Goal: Transaction & Acquisition: Download file/media

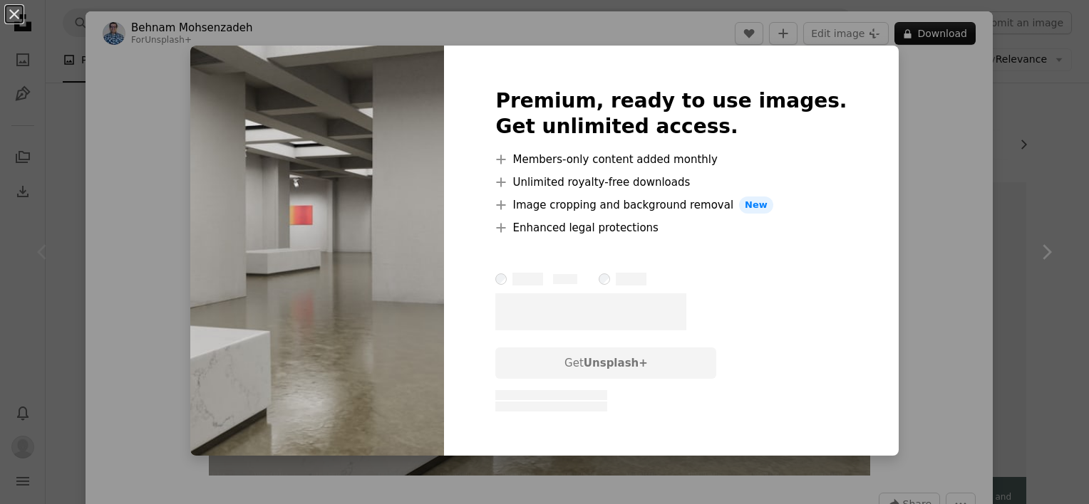
scroll to position [173, 0]
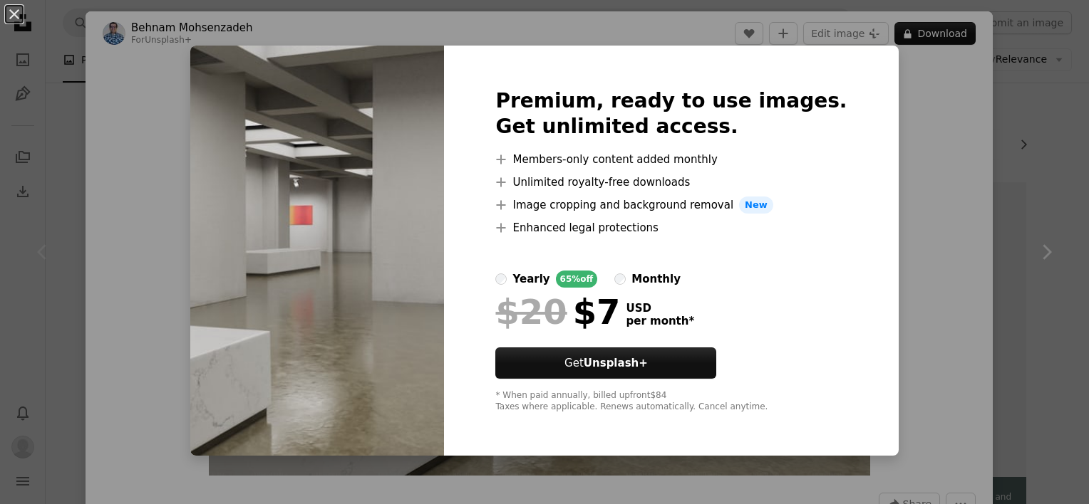
click at [933, 160] on div "An X shape Premium, ready to use images. Get unlimited access. A plus sign Memb…" at bounding box center [544, 252] width 1089 height 504
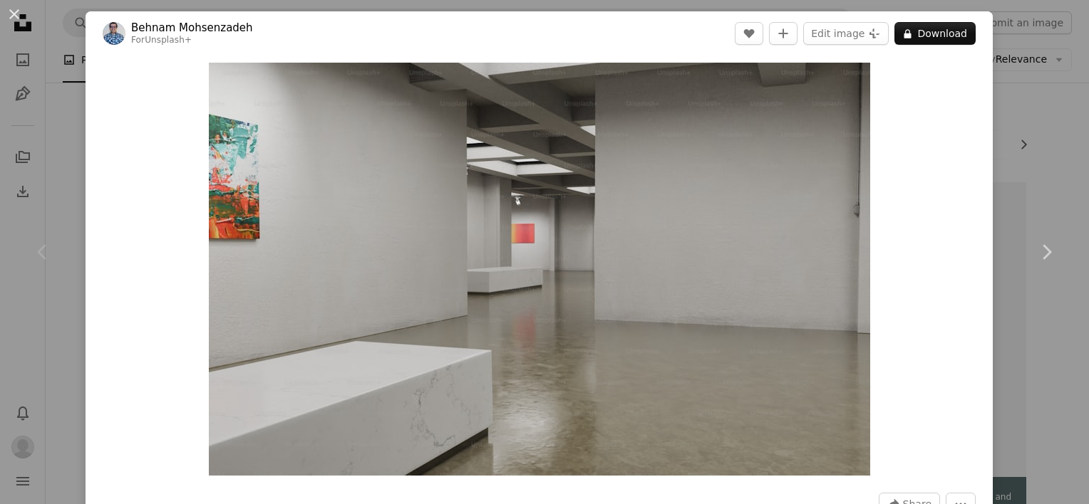
click at [1013, 107] on div "An X shape Chevron left Chevron right [PERSON_NAME] For Unsplash+ A heart A plu…" at bounding box center [544, 252] width 1089 height 504
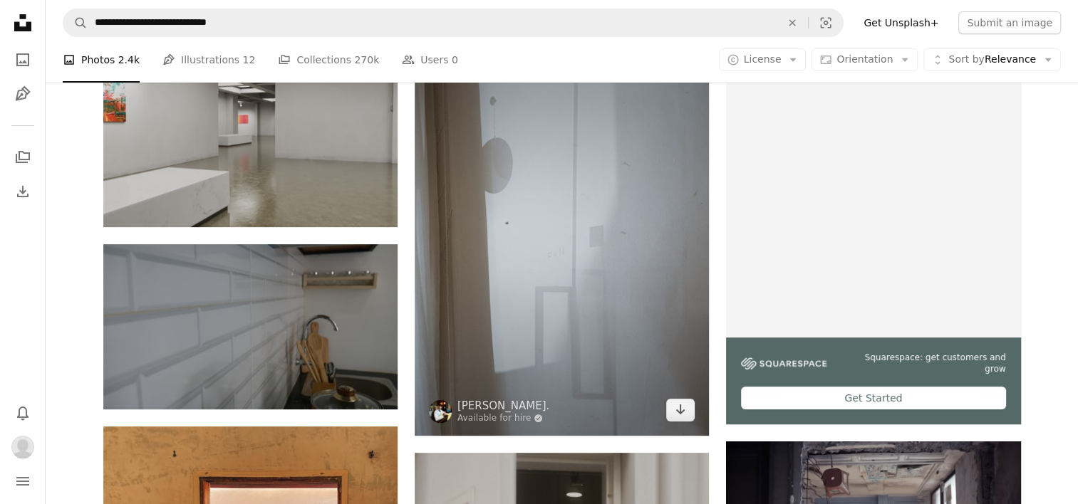
scroll to position [316, 0]
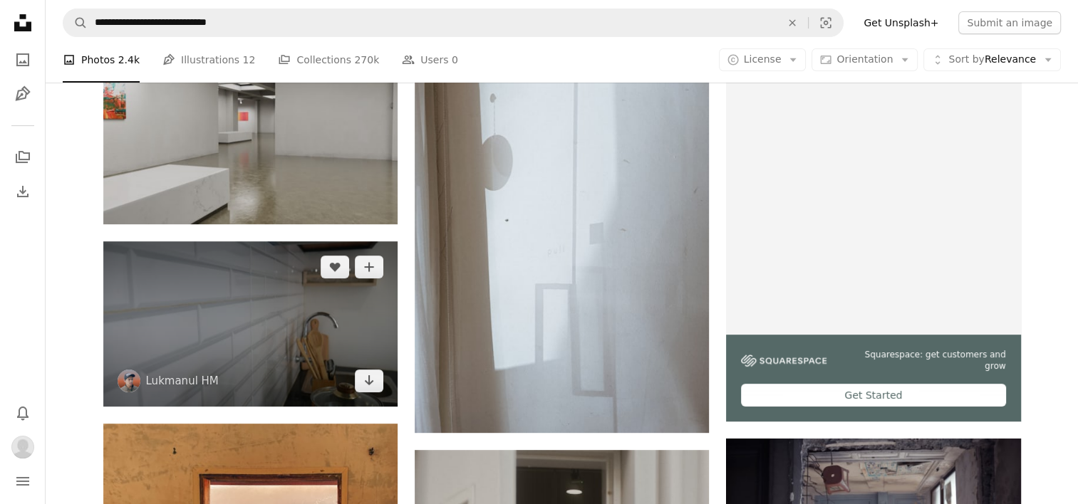
click at [237, 330] on img at bounding box center [250, 324] width 294 height 165
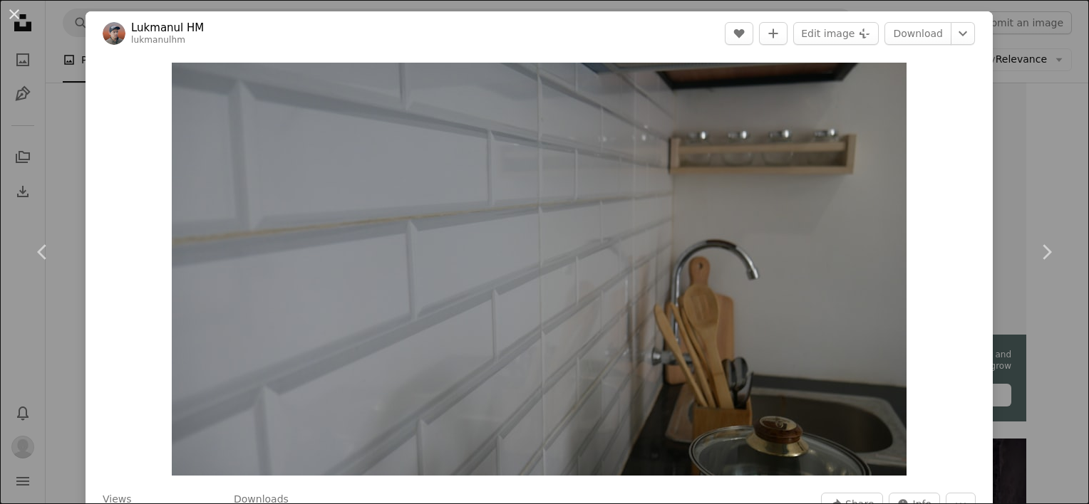
click at [964, 127] on div "Zoom in" at bounding box center [539, 270] width 907 height 428
click at [1013, 114] on div "An X shape Chevron left Chevron right Lukmanul HM lukmanulhm A heart A plus sig…" at bounding box center [544, 252] width 1089 height 504
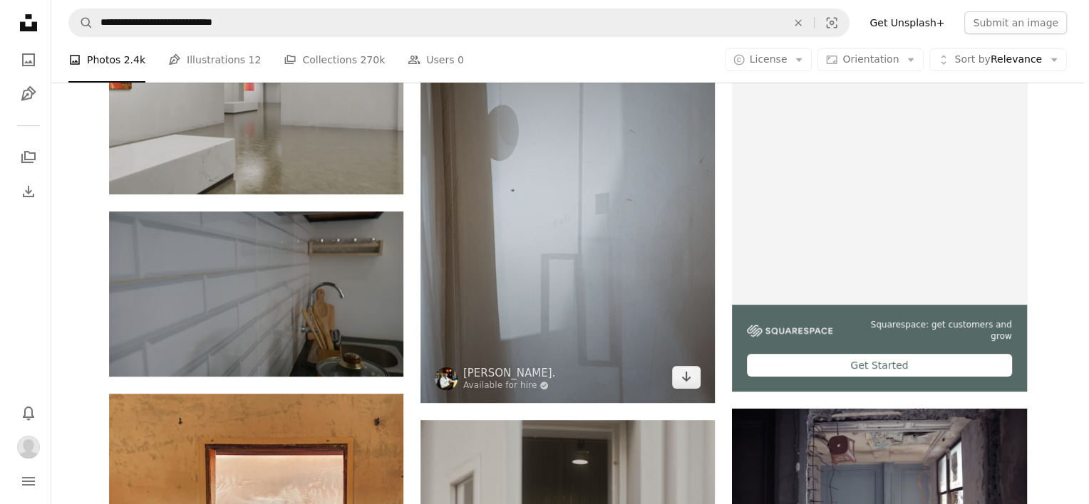
scroll to position [316, 0]
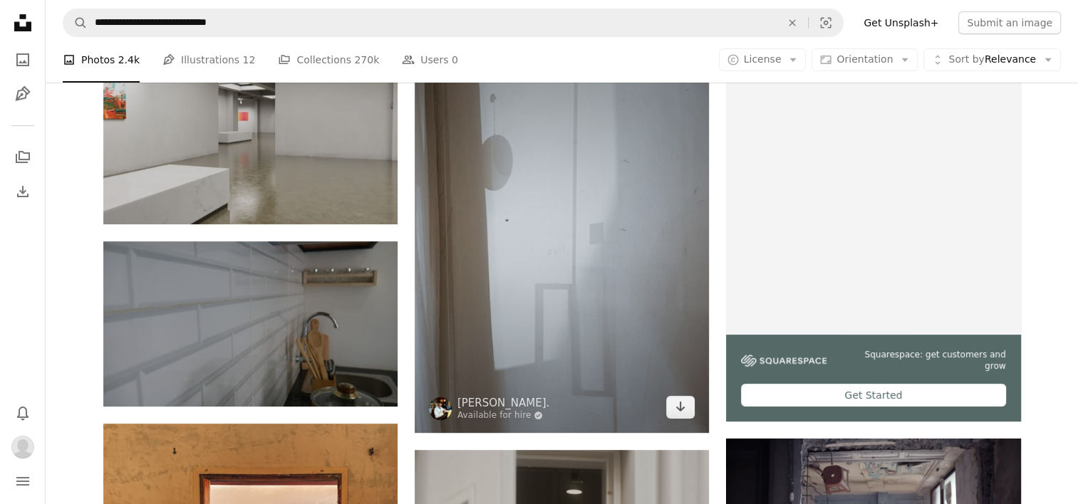
click at [527, 288] on img at bounding box center [562, 236] width 294 height 393
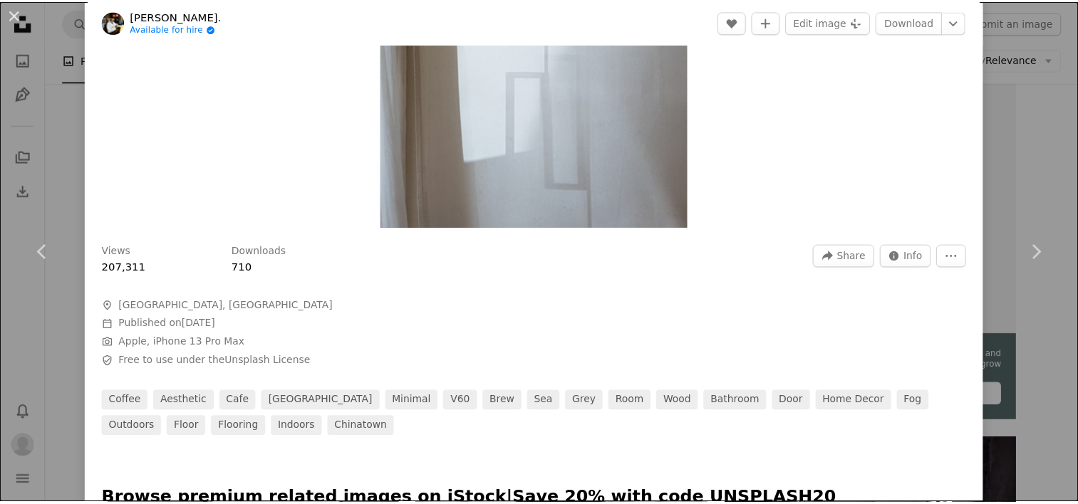
scroll to position [285, 0]
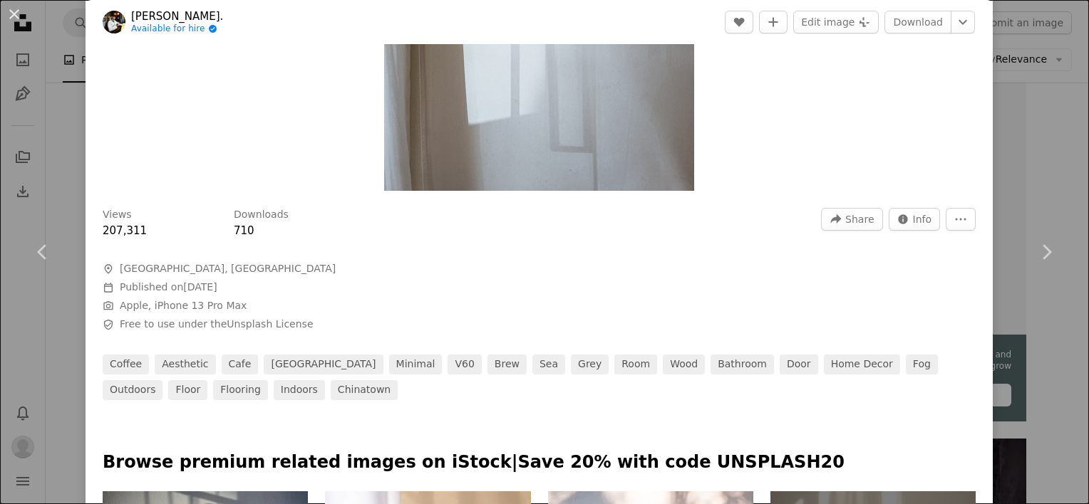
click at [1012, 130] on div "An X shape Chevron left Chevron right [PERSON_NAME]. Available for hire A check…" at bounding box center [544, 252] width 1089 height 504
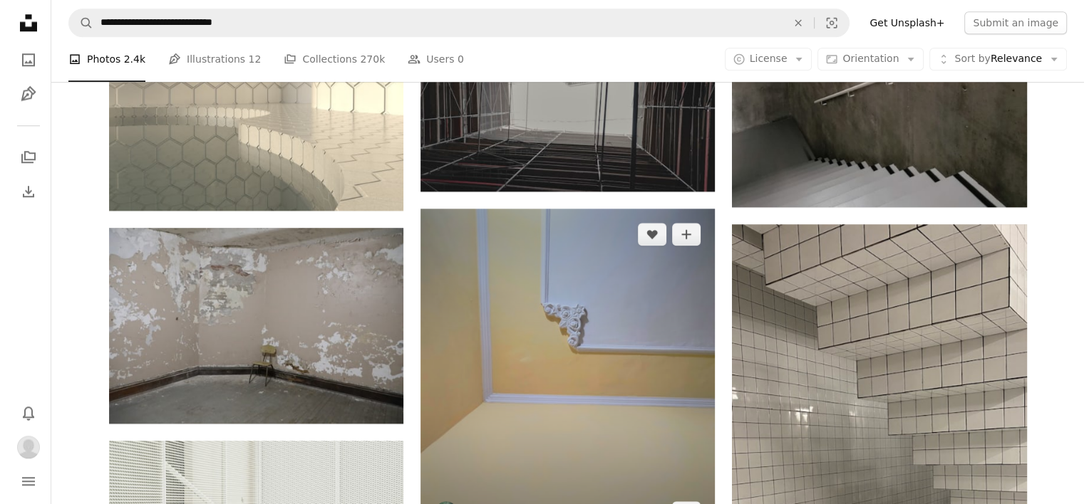
scroll to position [1456, 0]
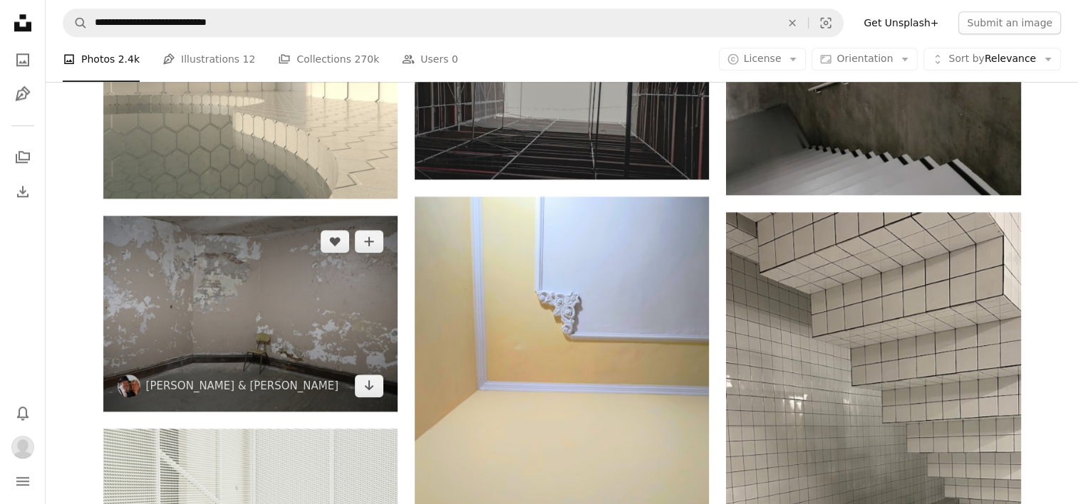
click at [260, 350] on img at bounding box center [250, 314] width 294 height 196
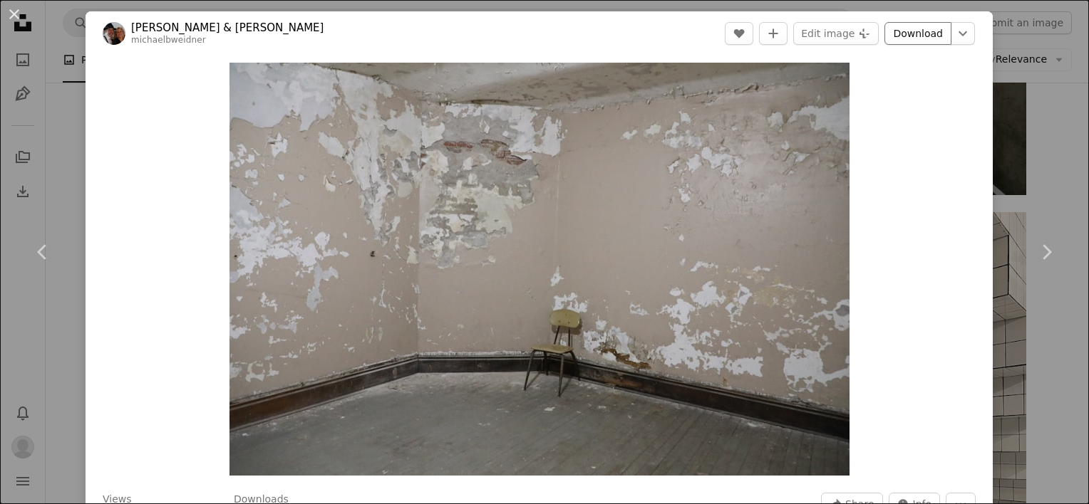
click at [923, 34] on link "Download" at bounding box center [917, 33] width 67 height 23
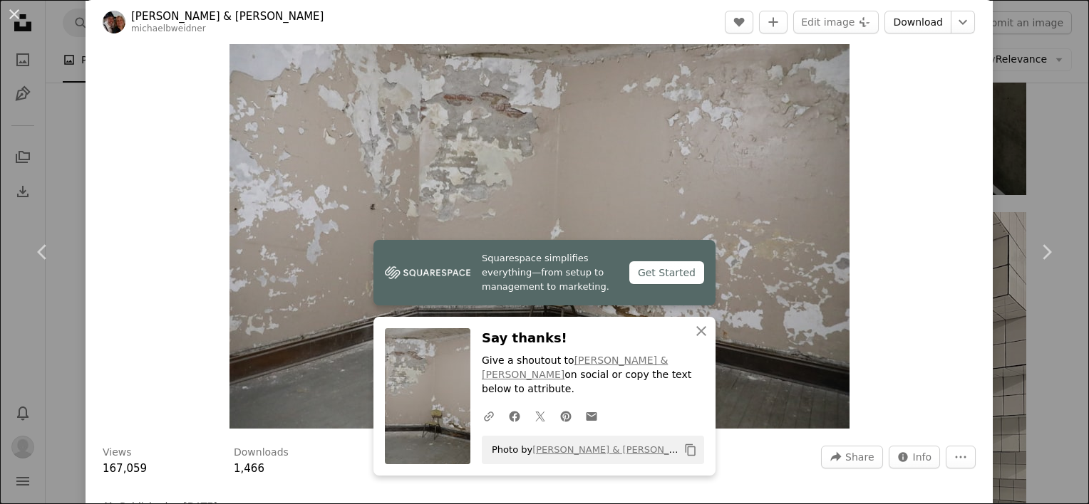
scroll to position [71, 0]
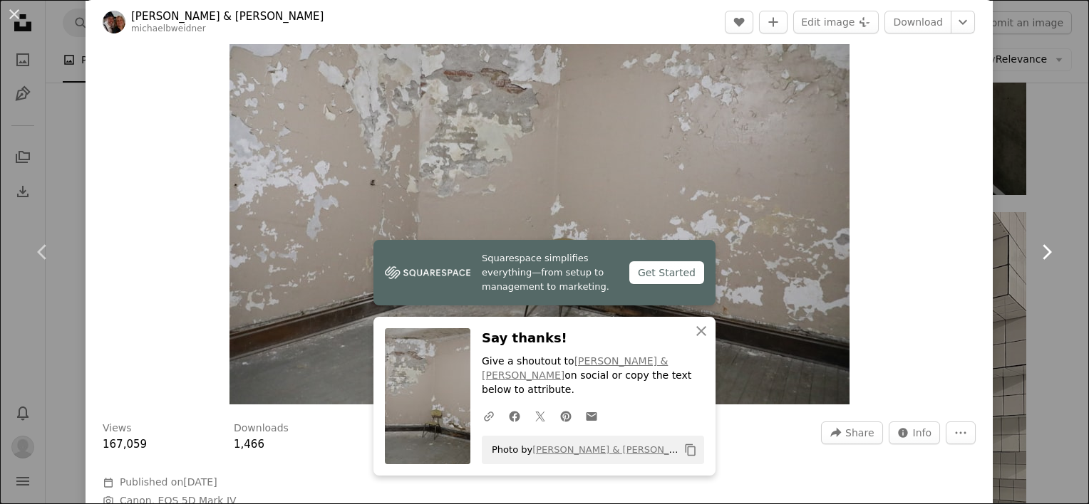
click at [1020, 195] on link "Chevron right" at bounding box center [1046, 252] width 86 height 137
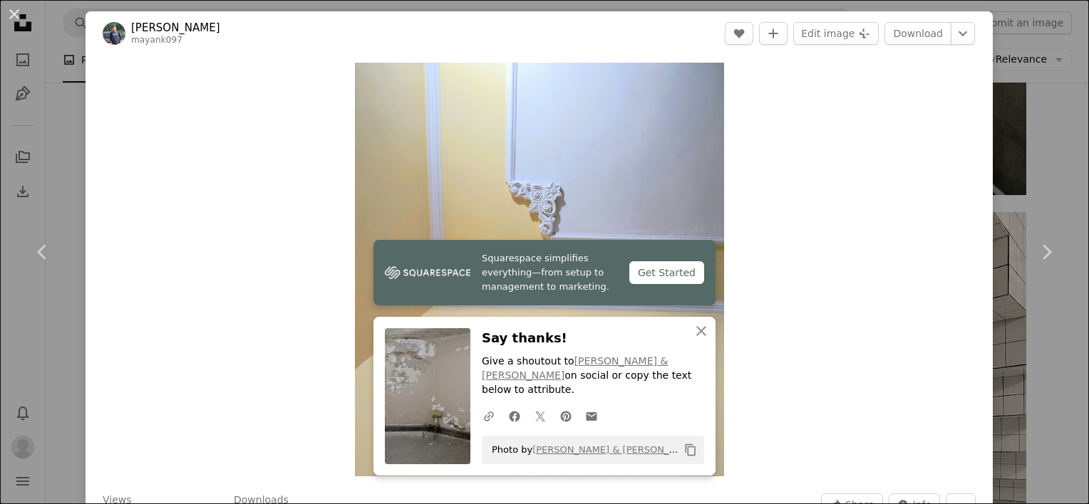
click at [1028, 140] on div "An X shape Chevron left Chevron right Squarespace simplifies everything—from se…" at bounding box center [544, 252] width 1089 height 504
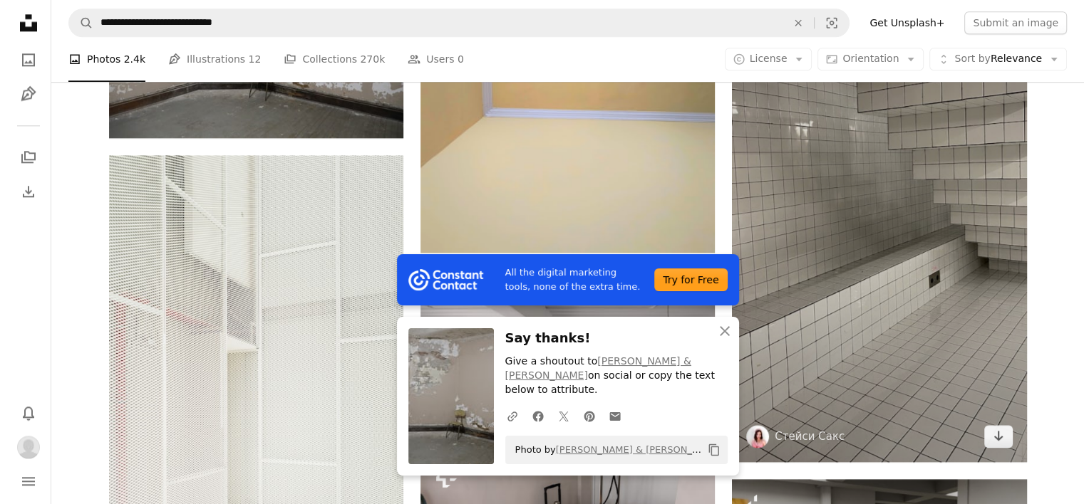
scroll to position [1741, 0]
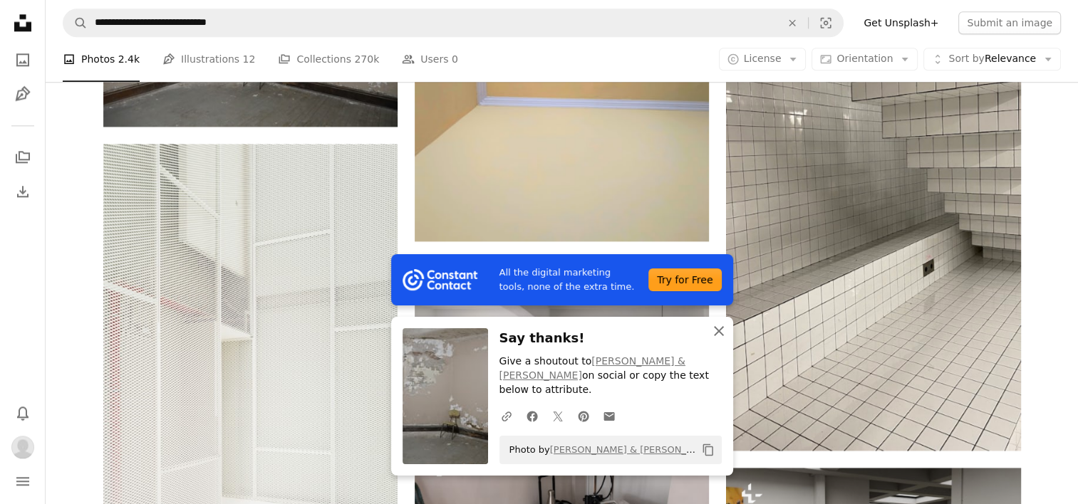
click at [719, 336] on icon "button" at bounding box center [719, 331] width 10 height 10
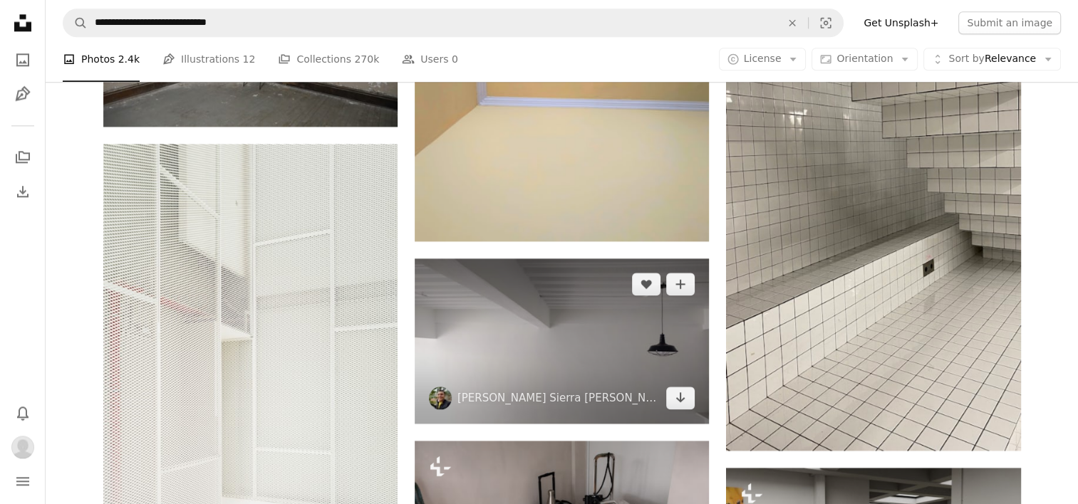
click at [550, 348] on img at bounding box center [562, 341] width 294 height 165
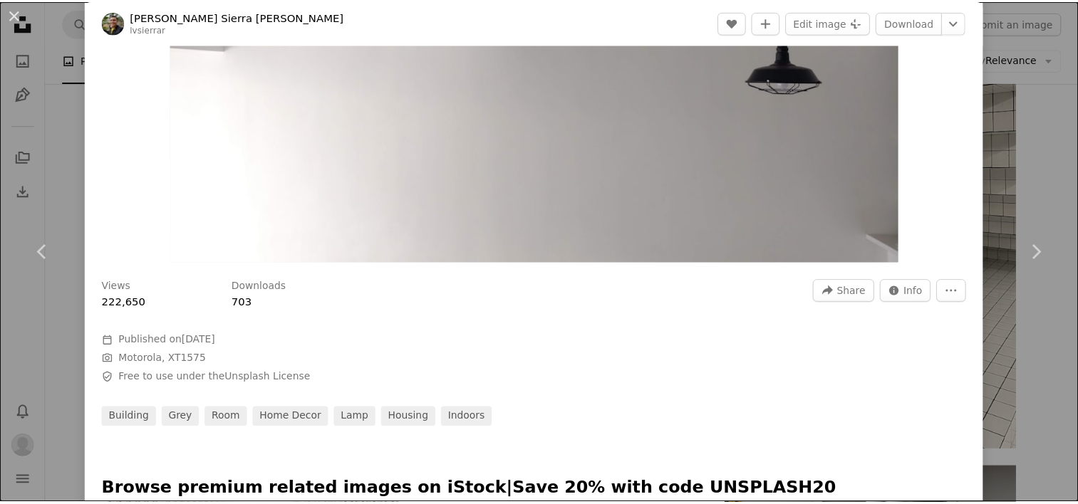
scroll to position [143, 0]
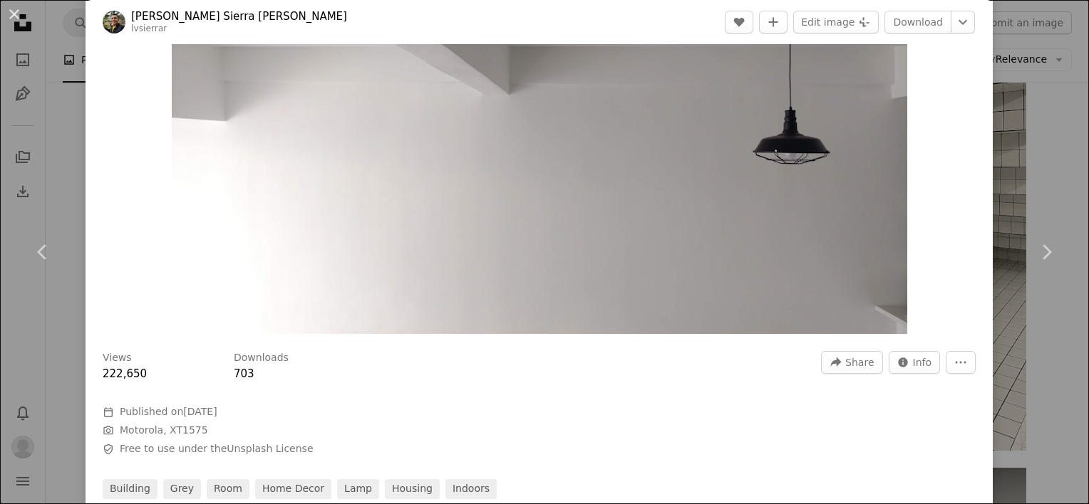
click at [1047, 121] on div "An X shape Chevron left Chevron right [PERSON_NAME] Sierra [PERSON_NAME] lvsier…" at bounding box center [544, 252] width 1089 height 504
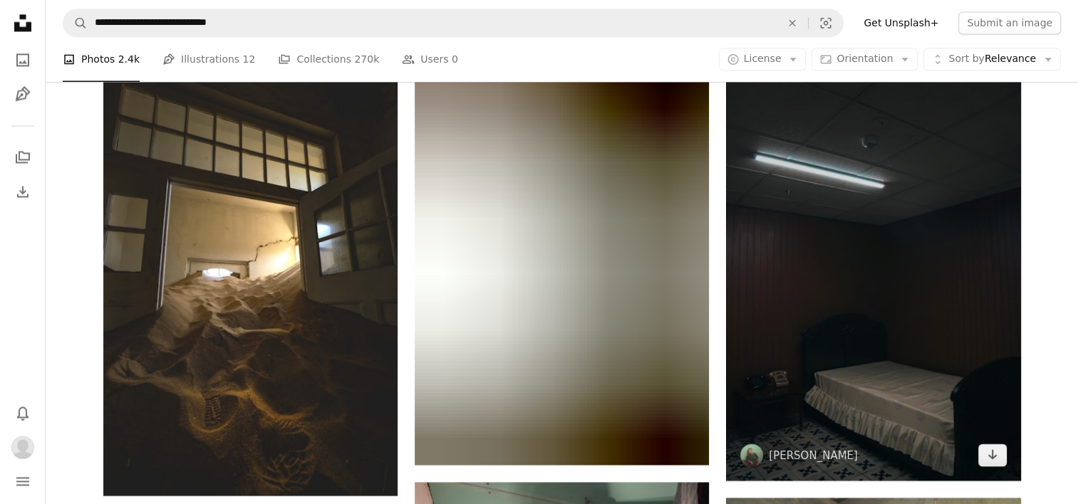
scroll to position [2382, 0]
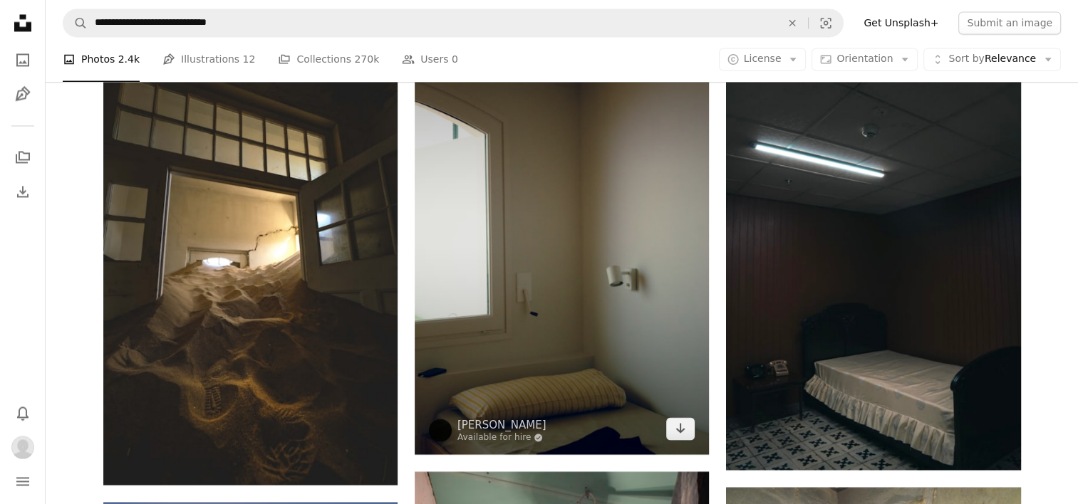
click at [606, 346] on img at bounding box center [562, 234] width 294 height 442
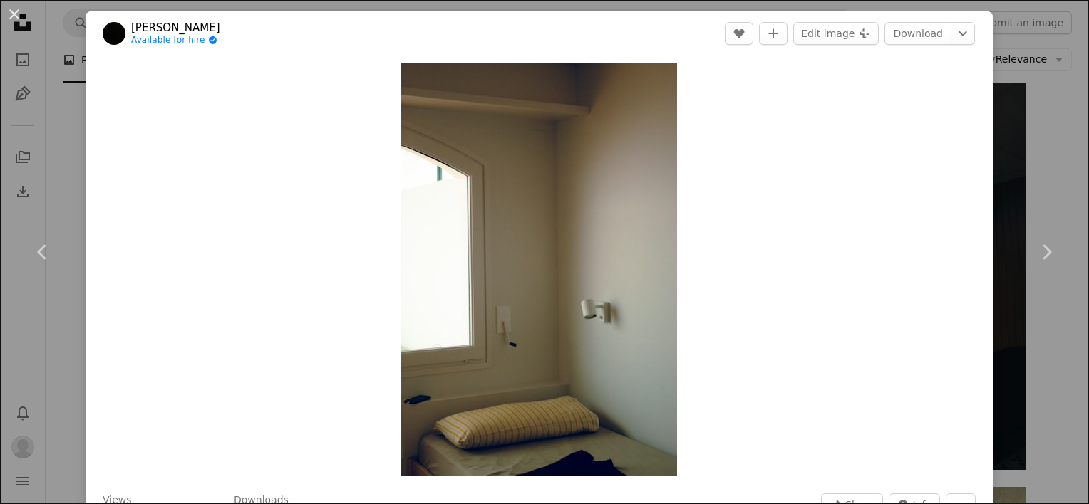
click at [1054, 167] on div "An X shape Chevron left Chevron right [PERSON_NAME] Available for hire A checkm…" at bounding box center [544, 252] width 1089 height 504
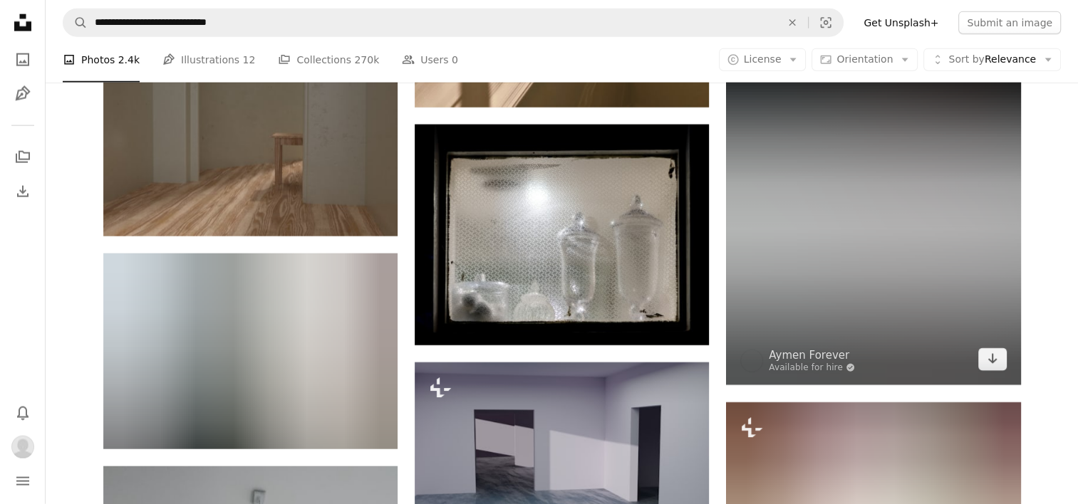
scroll to position [3380, 0]
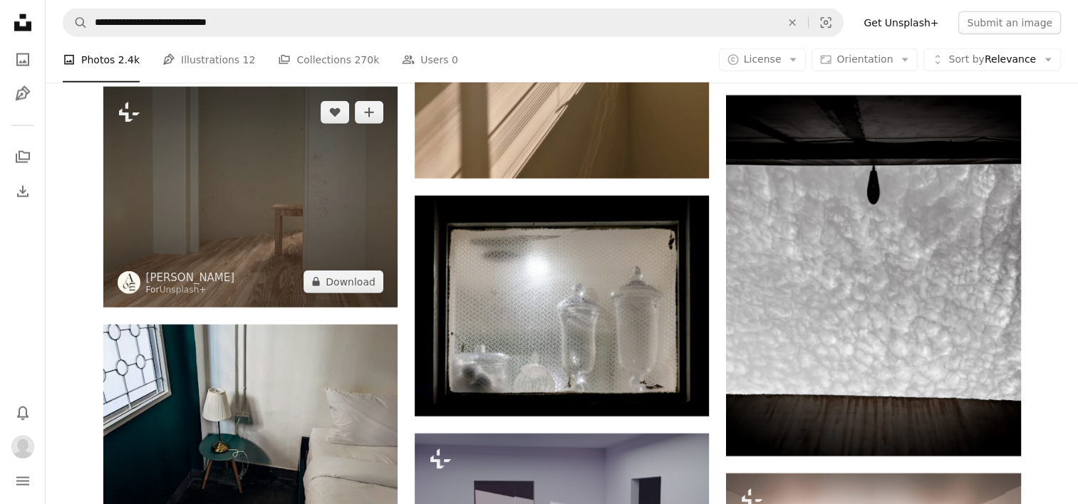
click at [296, 234] on img at bounding box center [250, 197] width 294 height 221
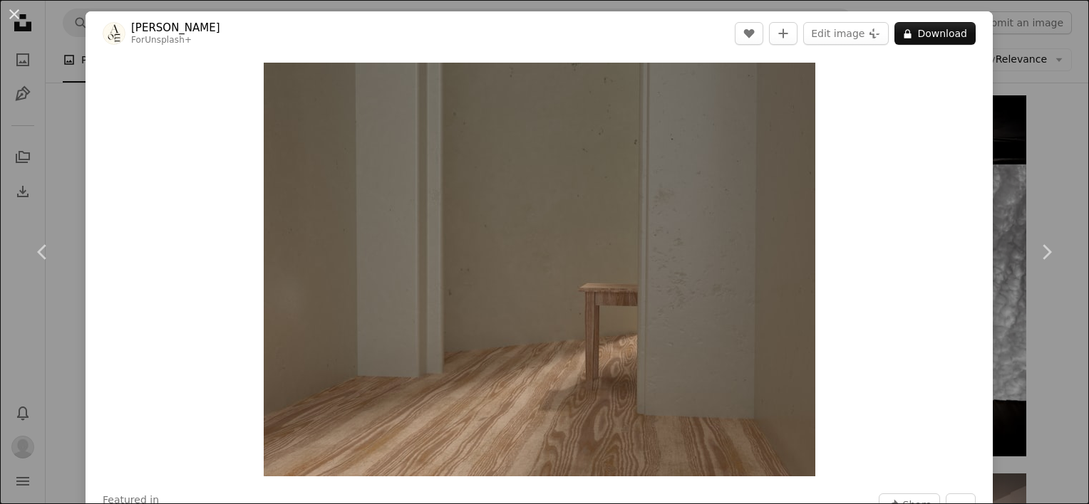
click at [850, 236] on div "Zoom in" at bounding box center [539, 270] width 907 height 428
click at [1032, 142] on div "An X shape Chevron left Chevron right [PERSON_NAME] For Unsplash+ A heart A plu…" at bounding box center [544, 252] width 1089 height 504
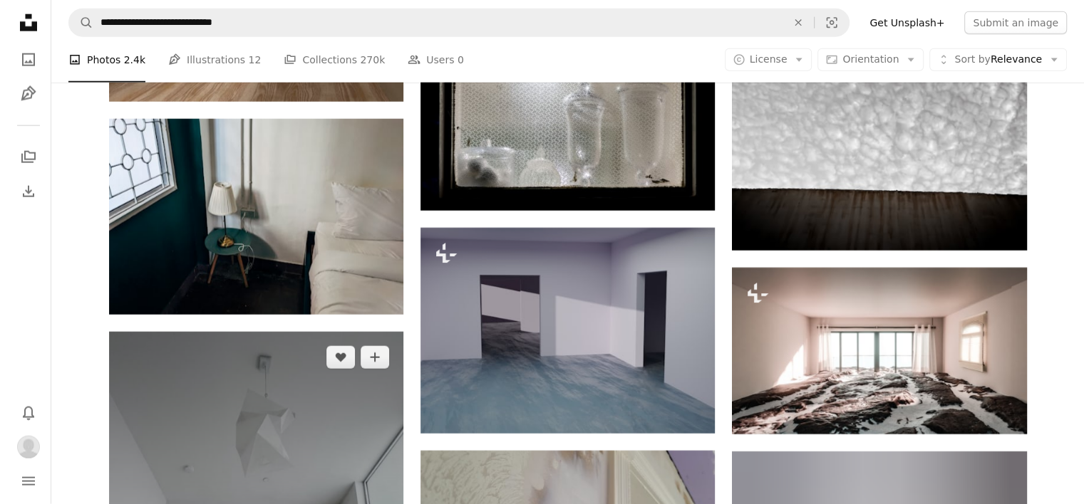
scroll to position [3593, 0]
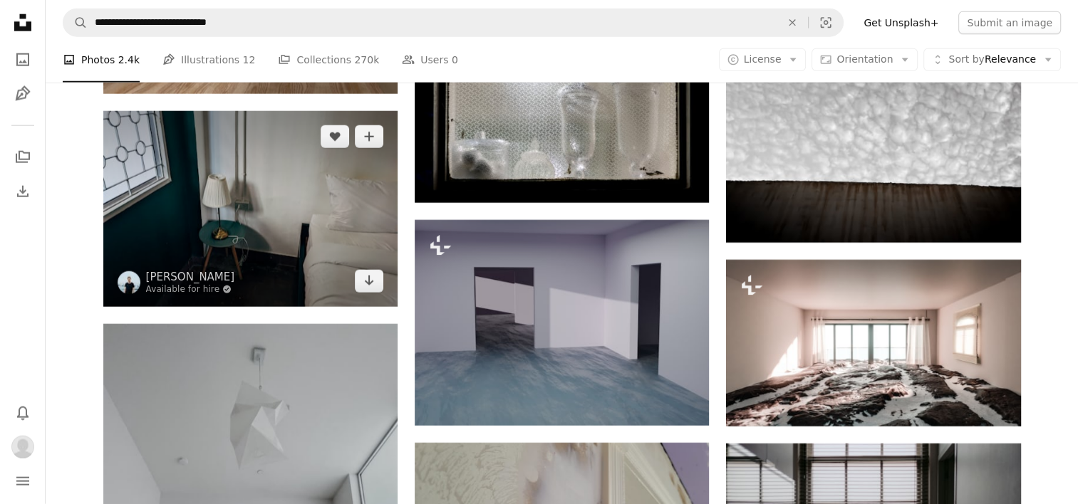
click at [291, 222] on img at bounding box center [250, 209] width 294 height 196
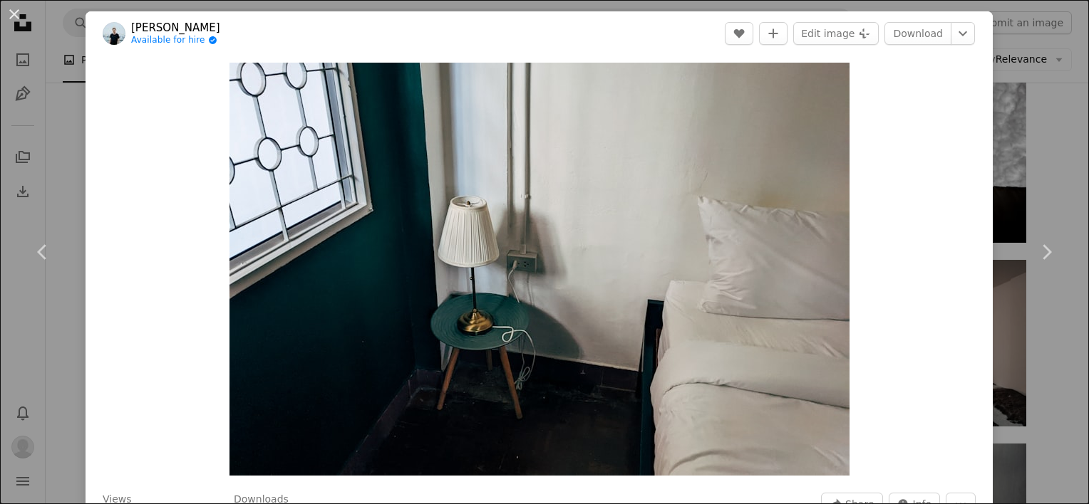
click at [1036, 118] on div "An X shape Chevron left Chevron right [PERSON_NAME] Available for hire A checkm…" at bounding box center [544, 252] width 1089 height 504
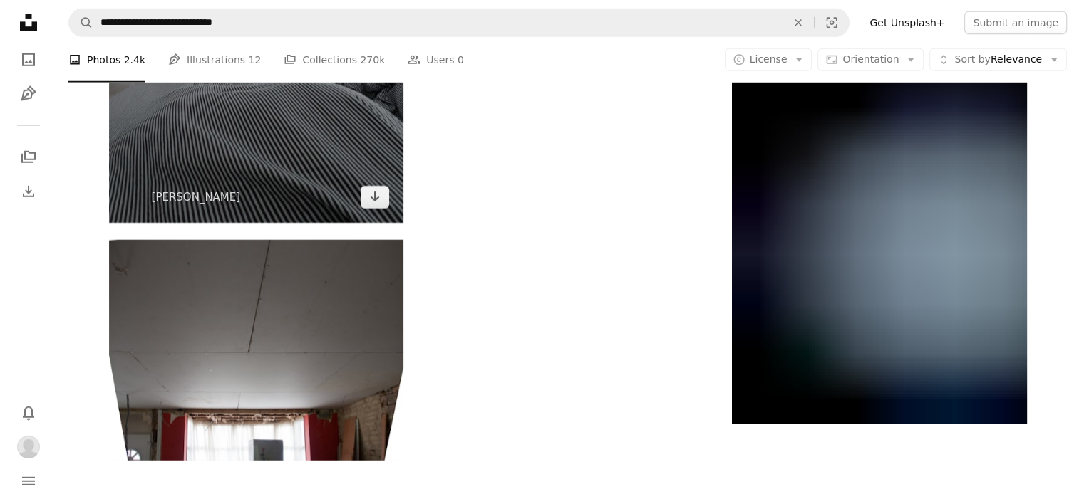
scroll to position [4235, 0]
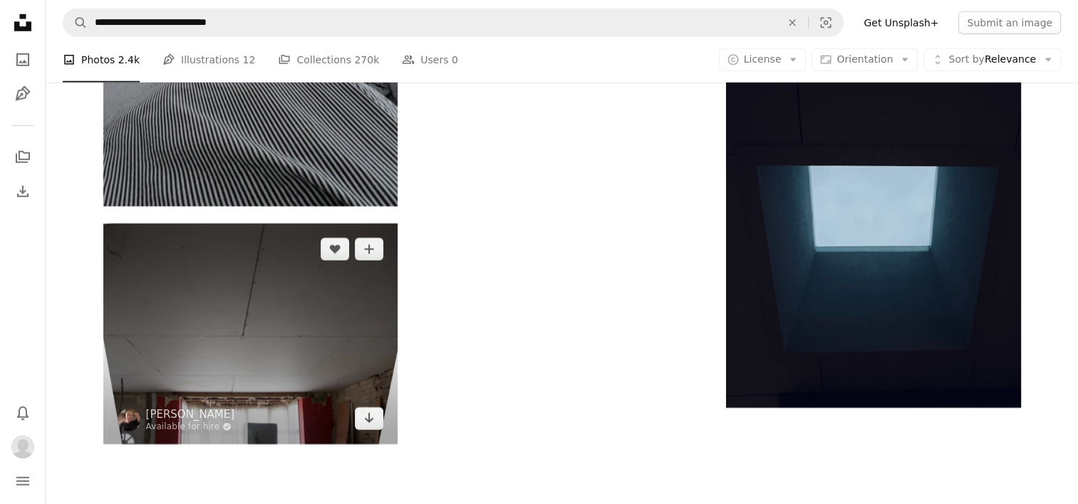
click at [222, 296] on img at bounding box center [250, 334] width 294 height 221
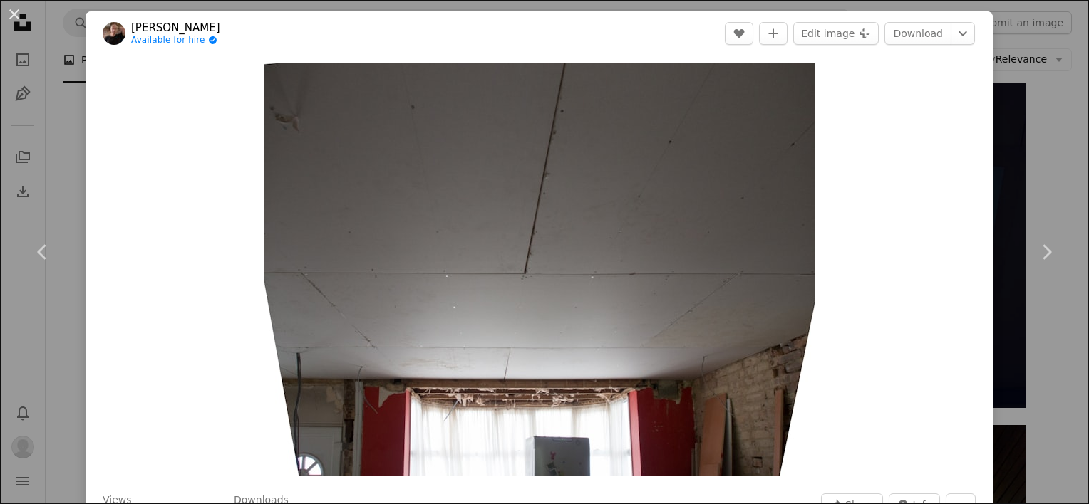
click at [1009, 165] on div "An X shape Chevron left Chevron right [PERSON_NAME] Available for hire A checkm…" at bounding box center [544, 252] width 1089 height 504
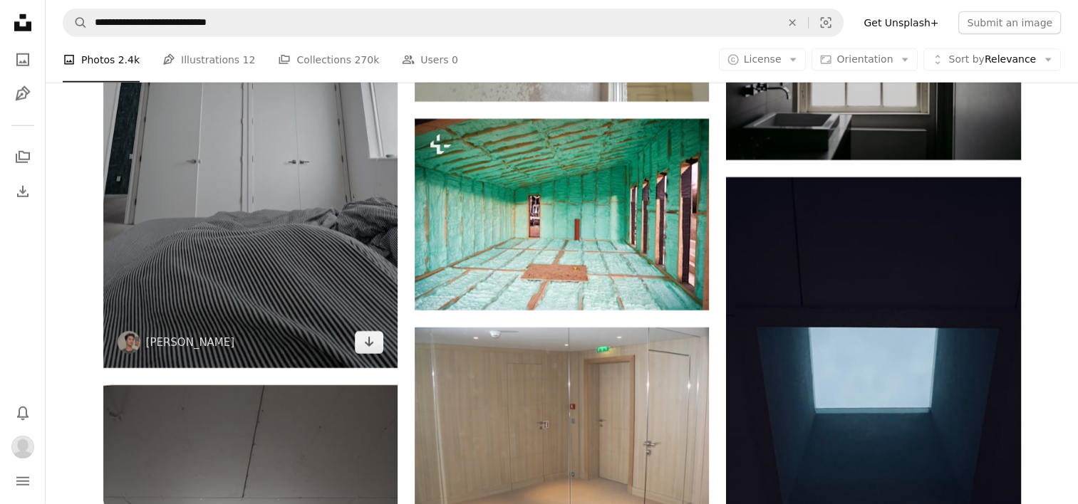
scroll to position [4021, 0]
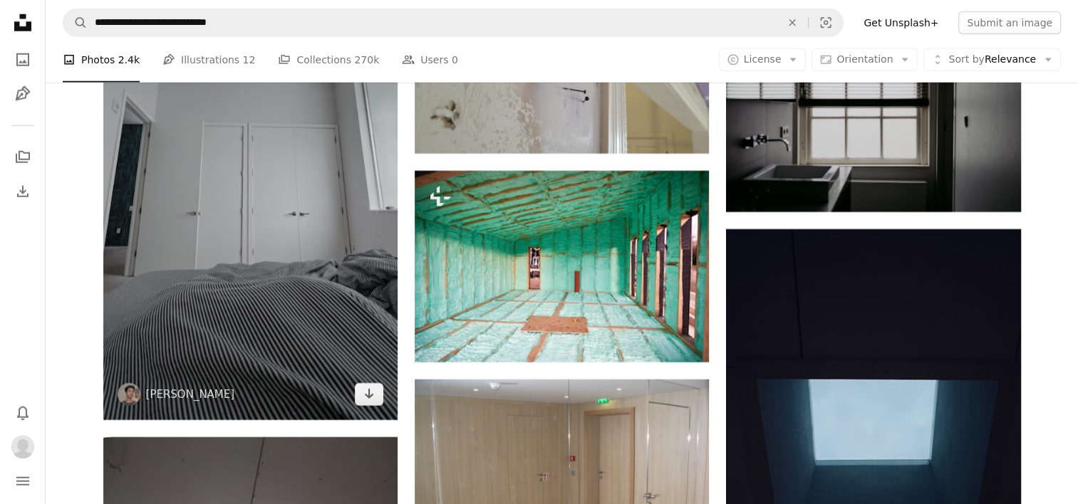
click at [251, 250] on img at bounding box center [250, 159] width 294 height 524
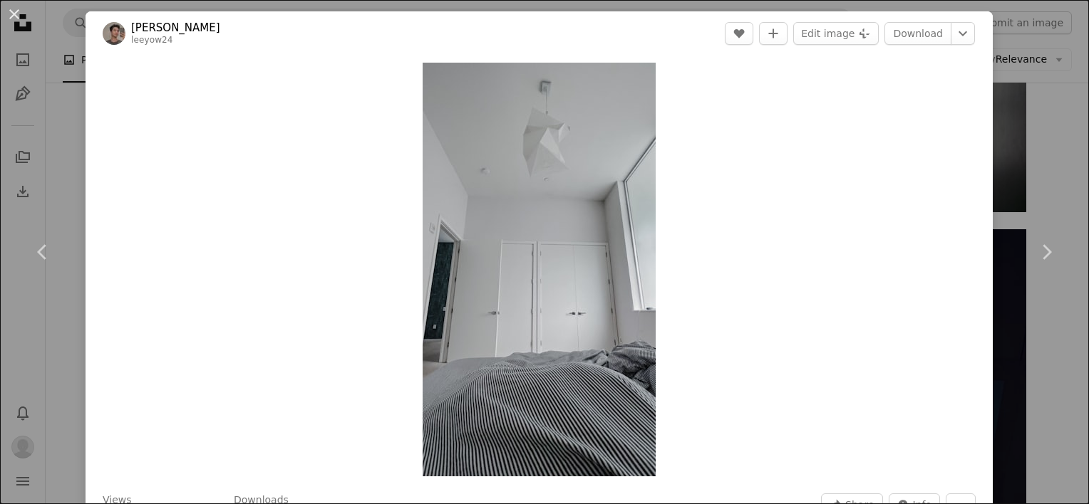
click at [1043, 170] on div "An X shape Chevron left Chevron right [PERSON_NAME] leeyow24 A heart A plus sig…" at bounding box center [544, 252] width 1089 height 504
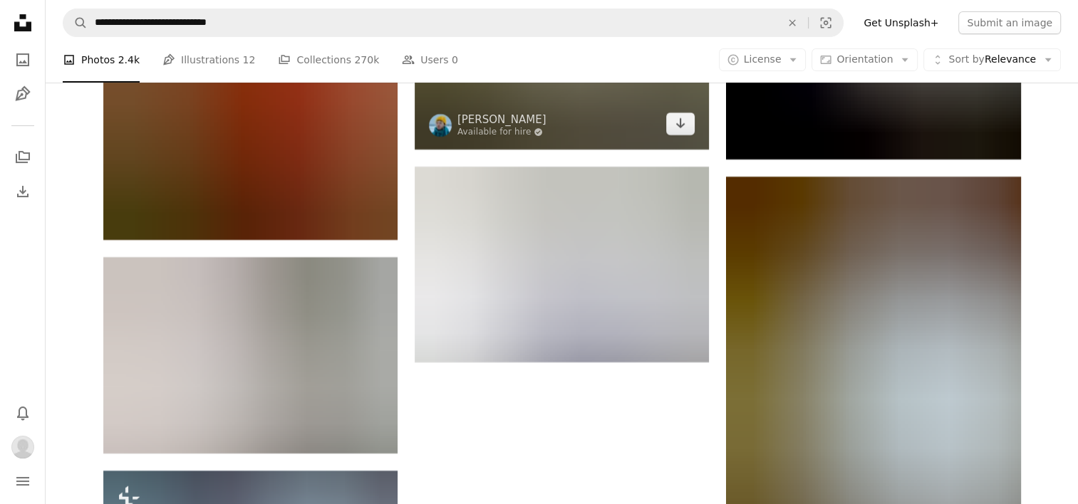
scroll to position [5874, 0]
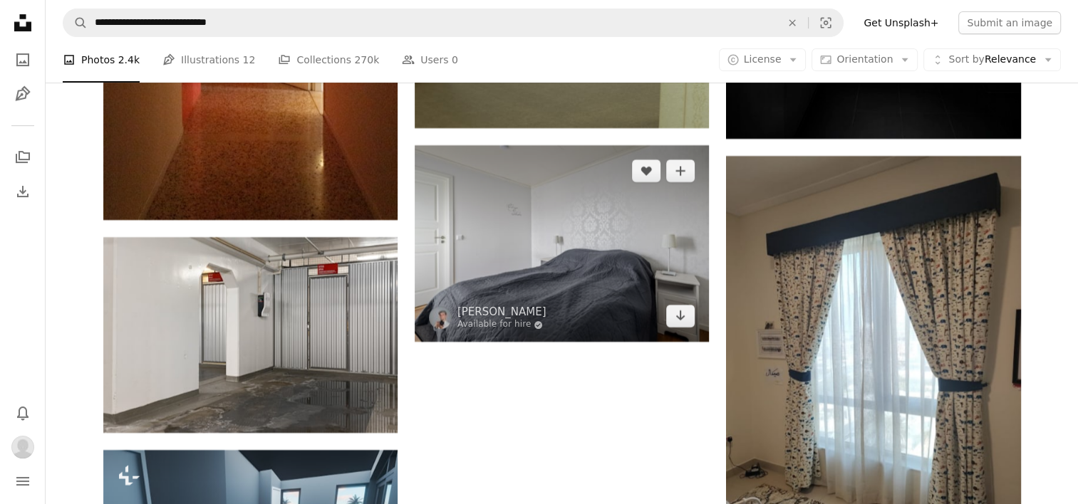
click at [552, 253] on img at bounding box center [562, 243] width 294 height 197
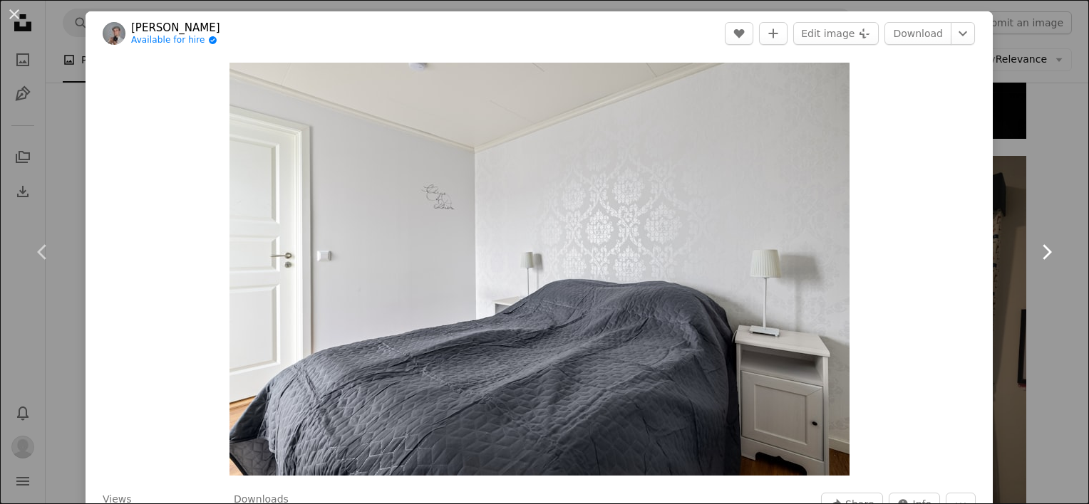
click at [1040, 191] on link "Chevron right" at bounding box center [1046, 252] width 86 height 137
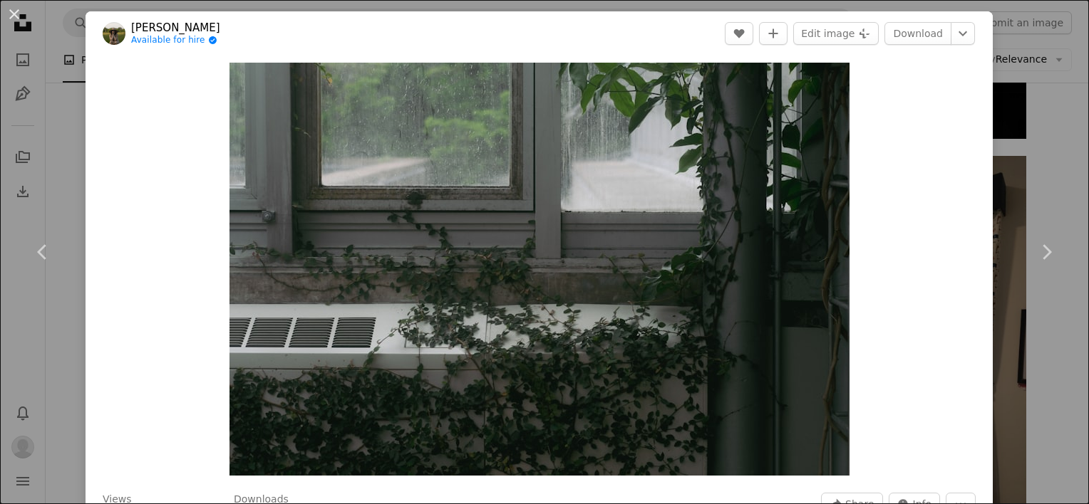
click at [1044, 108] on div "An X shape Chevron left Chevron right Meg Available for hire A checkmark inside…" at bounding box center [544, 252] width 1089 height 504
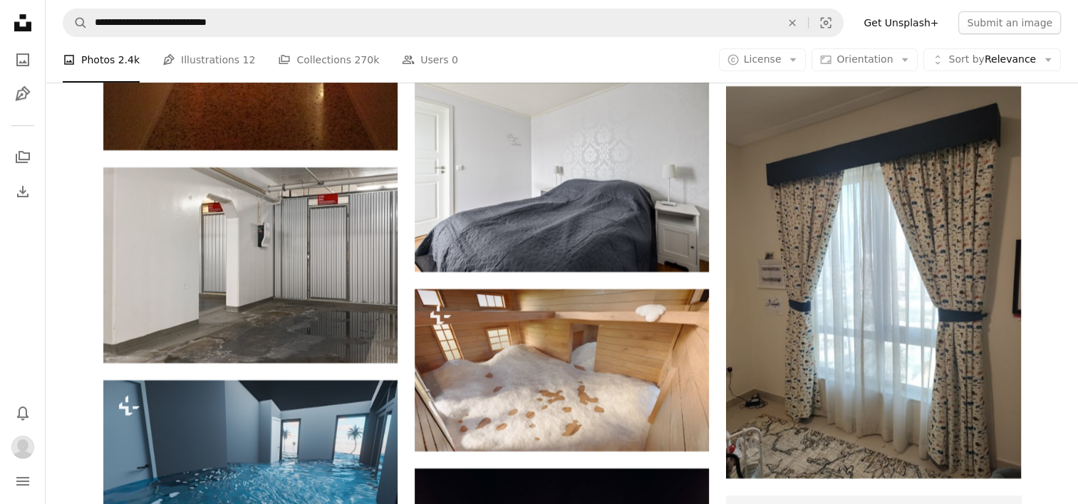
scroll to position [5874, 0]
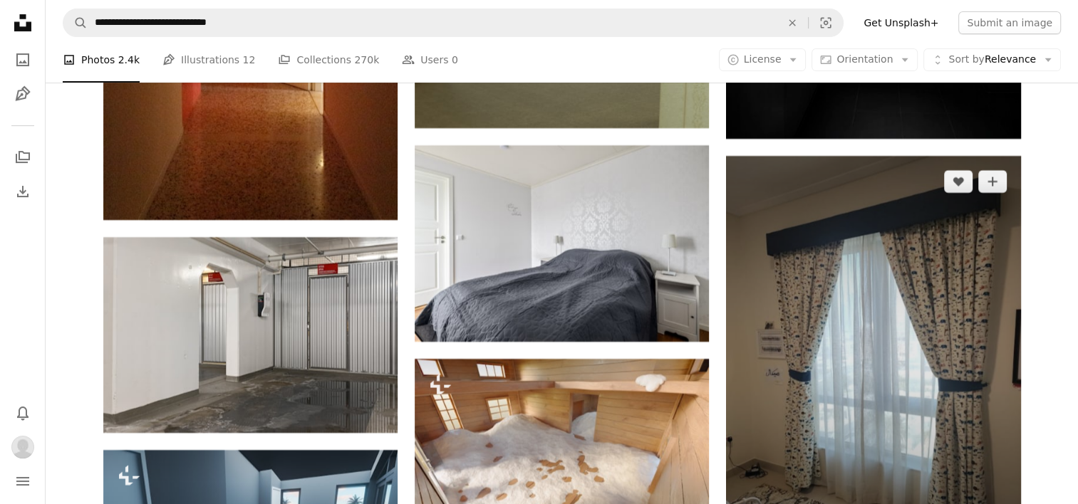
click at [842, 334] on img at bounding box center [873, 352] width 294 height 393
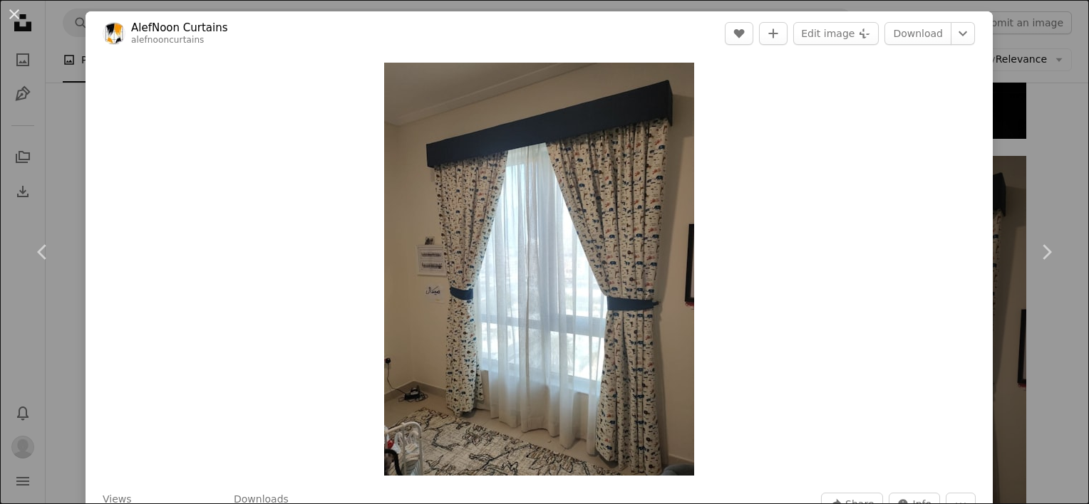
click at [1035, 135] on div "An X shape Chevron left Chevron right AlefNoon Curtains alefnooncurtains A hear…" at bounding box center [544, 252] width 1089 height 504
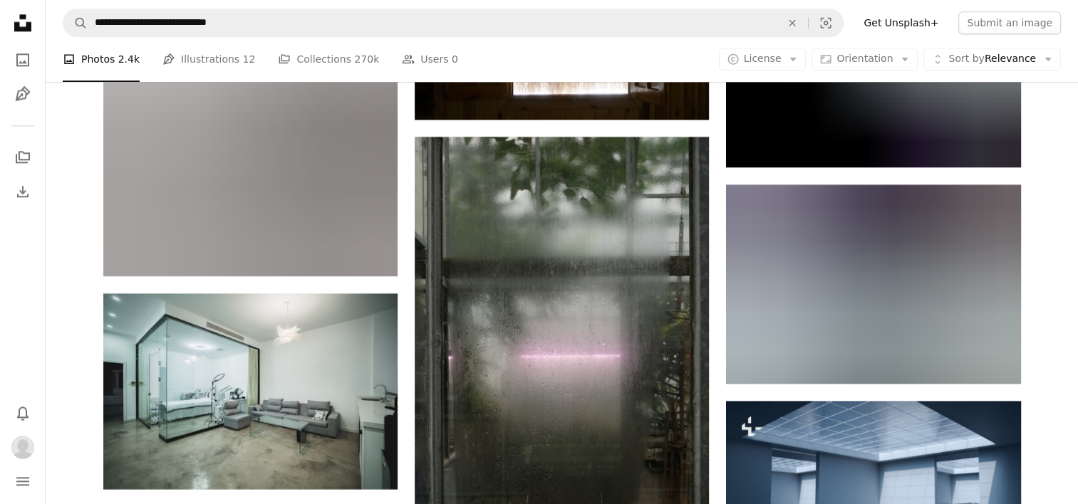
scroll to position [7370, 0]
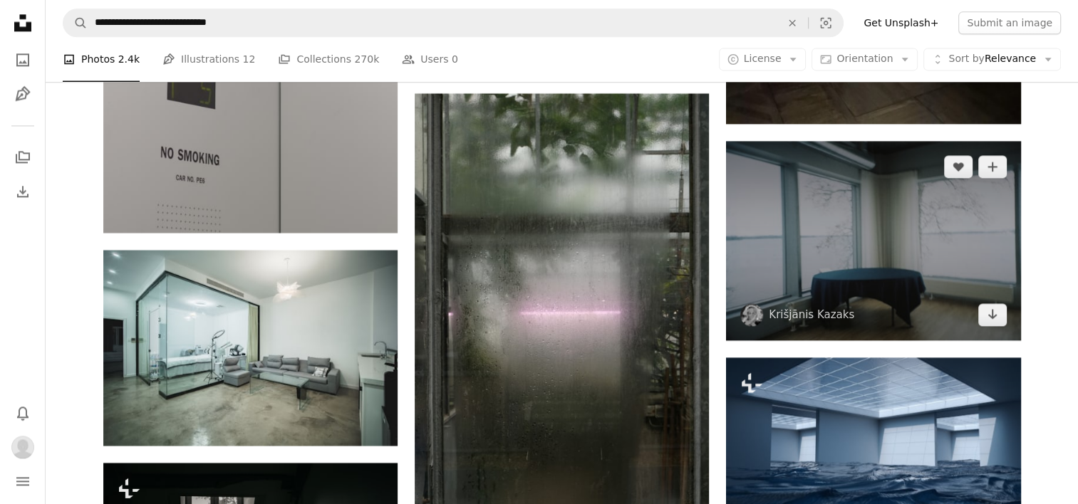
click at [837, 234] on img at bounding box center [873, 241] width 294 height 200
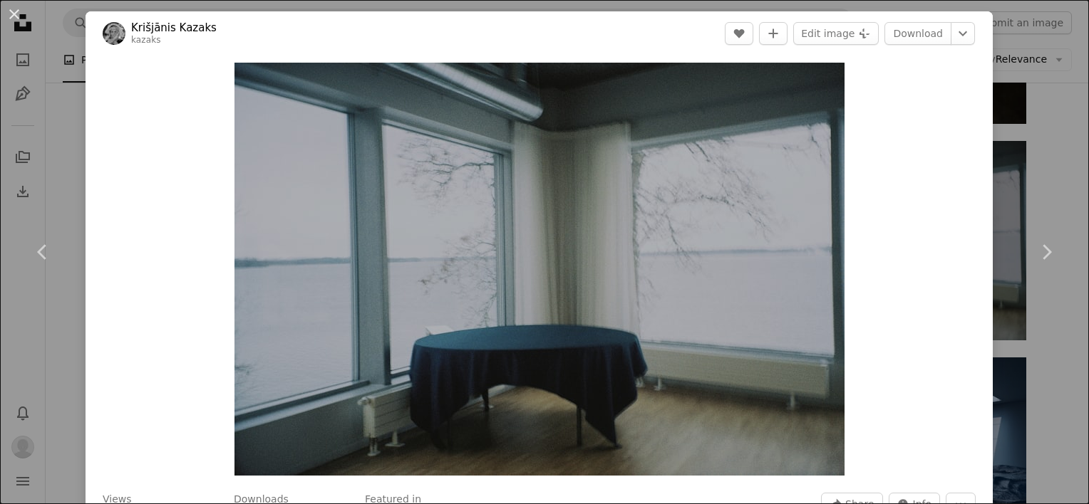
click at [1026, 145] on div "An X shape Chevron left Chevron right [PERSON_NAME] kazaks A heart A plus sign …" at bounding box center [544, 252] width 1089 height 504
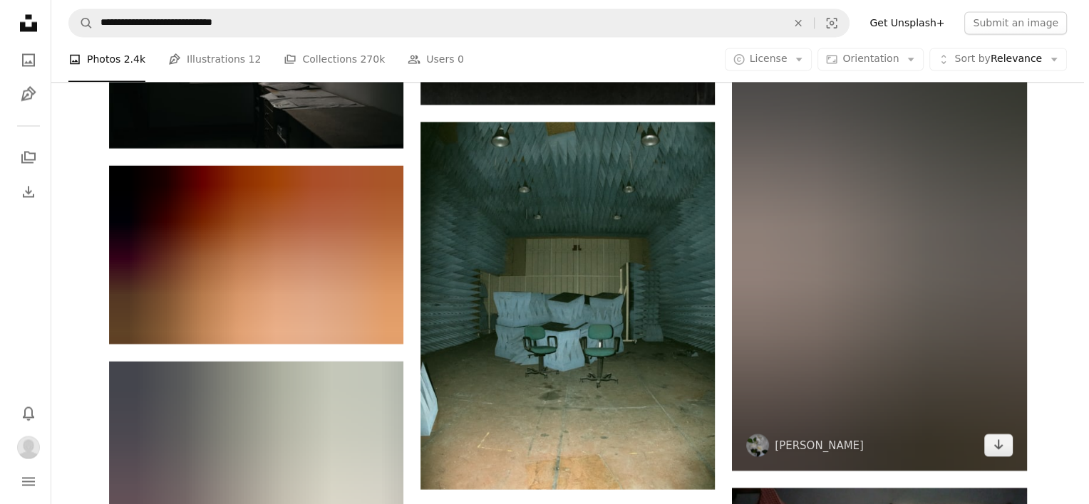
scroll to position [7869, 0]
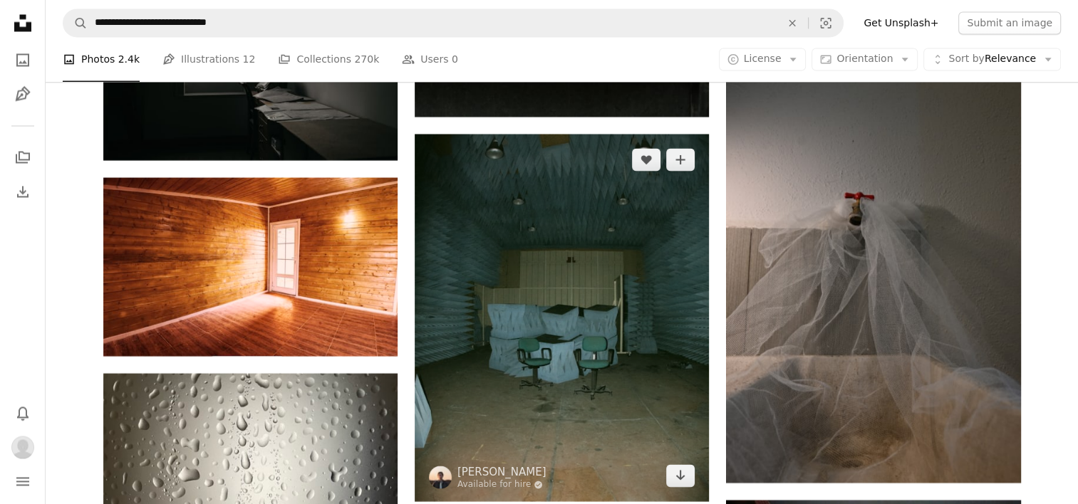
click at [616, 332] on img at bounding box center [562, 318] width 294 height 368
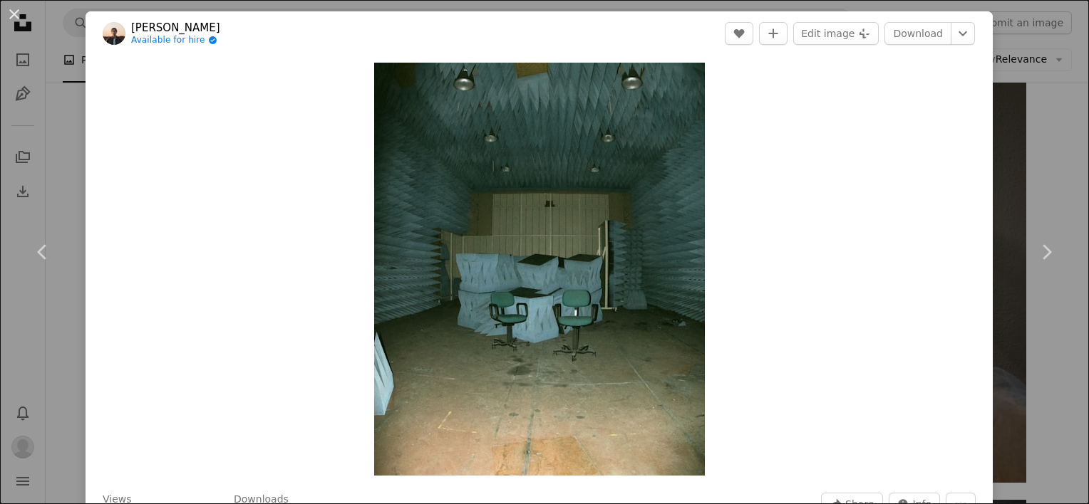
drag, startPoint x: 1031, startPoint y: 119, endPoint x: 1023, endPoint y: 118, distance: 8.7
click at [1031, 118] on div "An X shape Chevron left Chevron right [PERSON_NAME] Available for hire A checkm…" at bounding box center [544, 252] width 1089 height 504
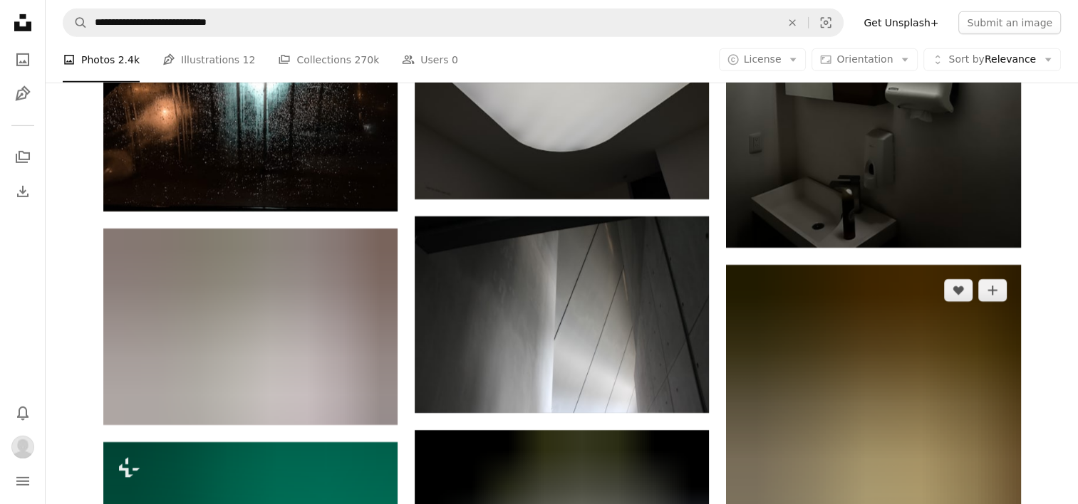
scroll to position [10006, 0]
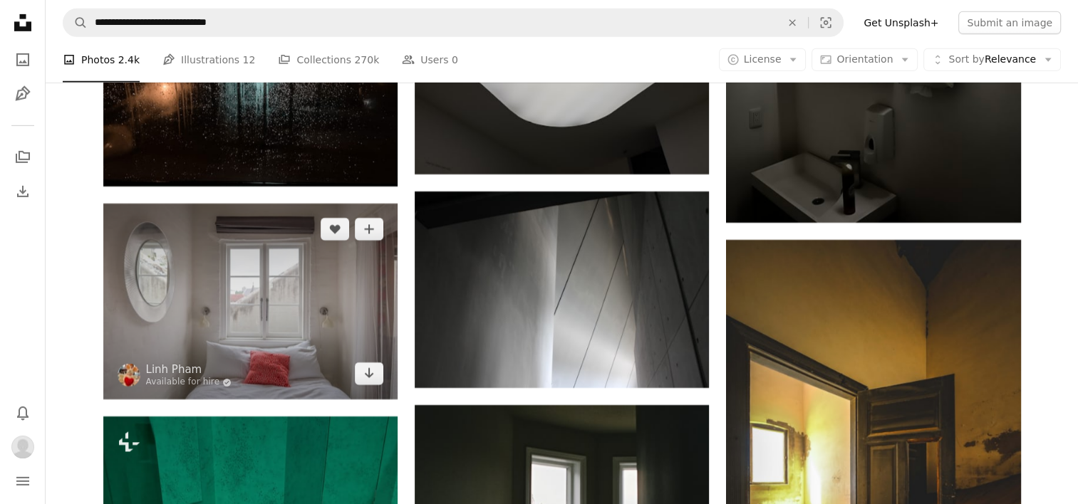
click at [296, 264] on img at bounding box center [250, 302] width 294 height 196
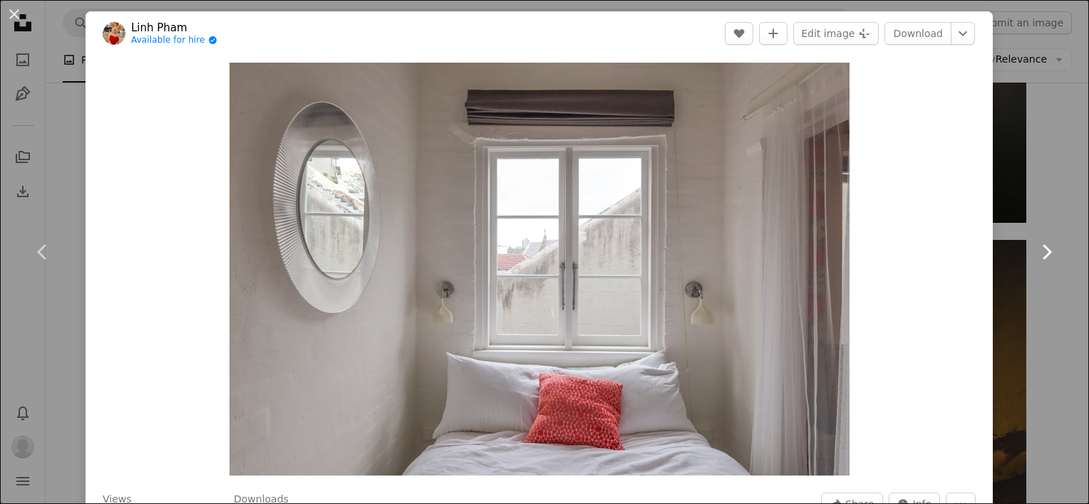
click at [1018, 185] on link "Chevron right" at bounding box center [1046, 252] width 86 height 137
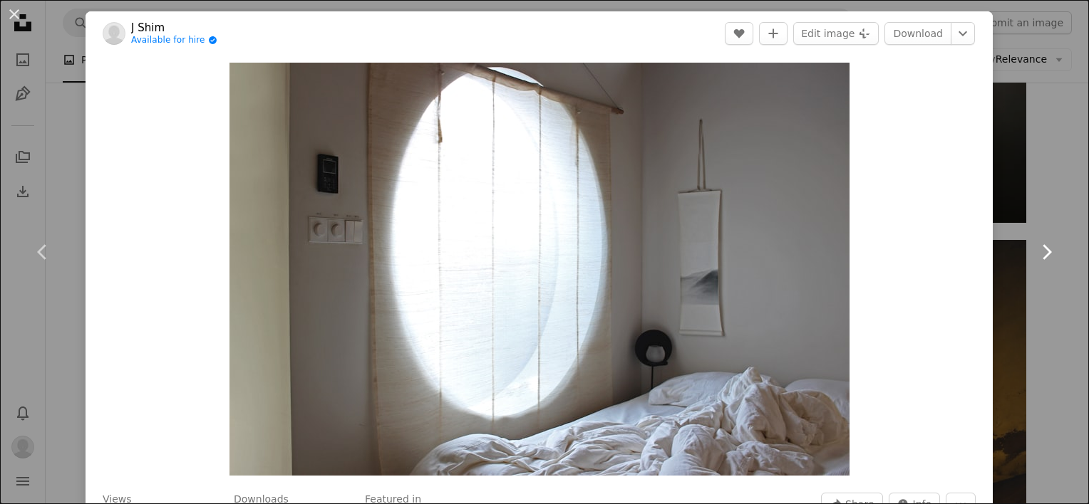
click at [1023, 187] on link "Chevron right" at bounding box center [1046, 252] width 86 height 137
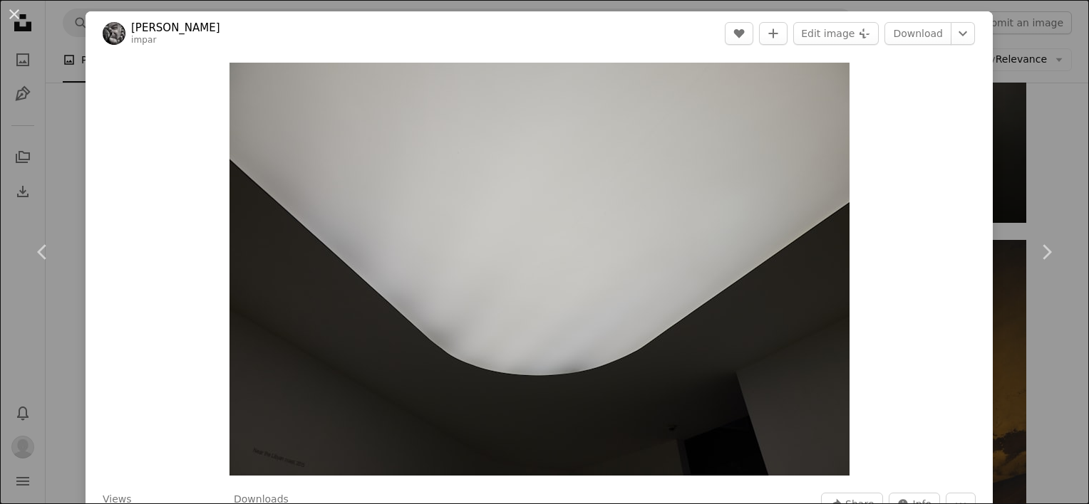
click at [1033, 174] on div "An X shape Chevron left Chevron right [PERSON_NAME] impar A heart A plus sign E…" at bounding box center [544, 252] width 1089 height 504
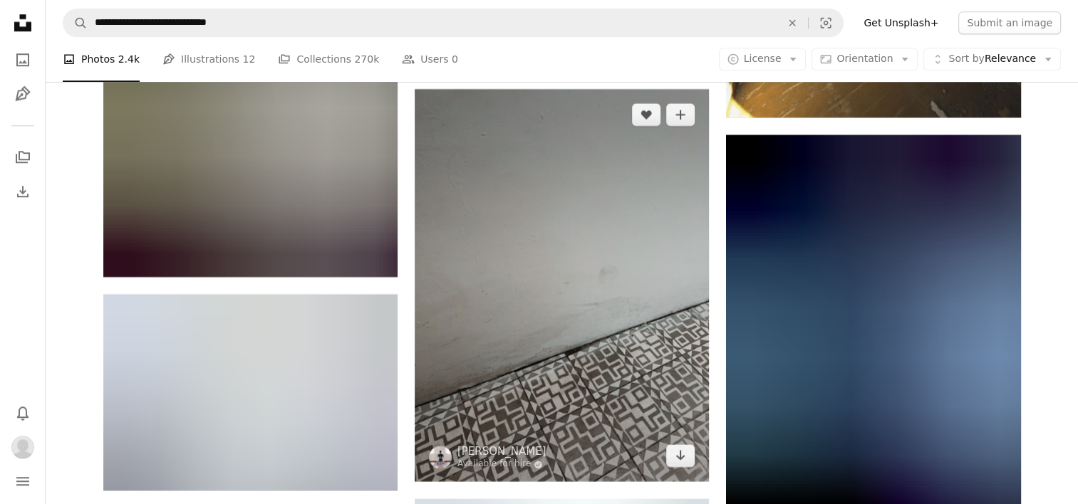
scroll to position [12073, 0]
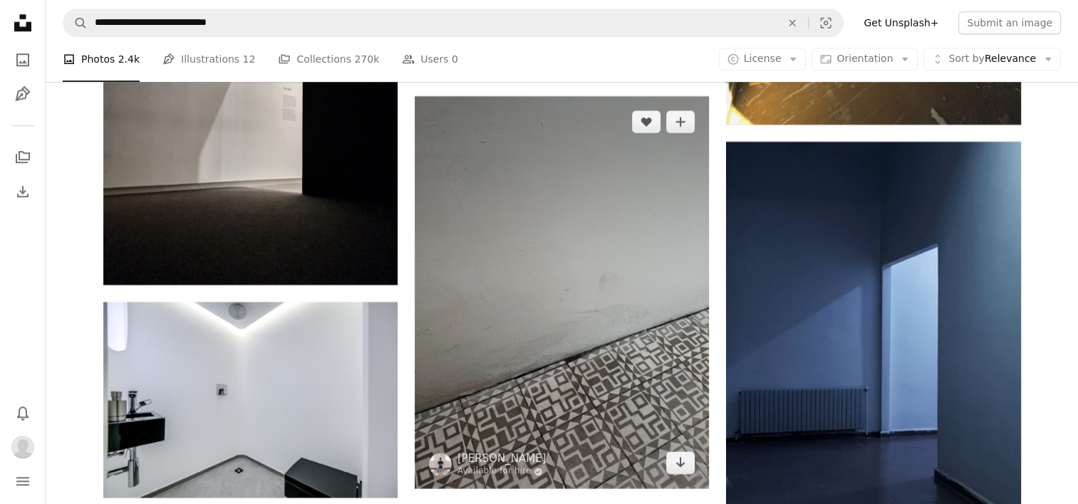
click at [609, 234] on img at bounding box center [562, 292] width 294 height 393
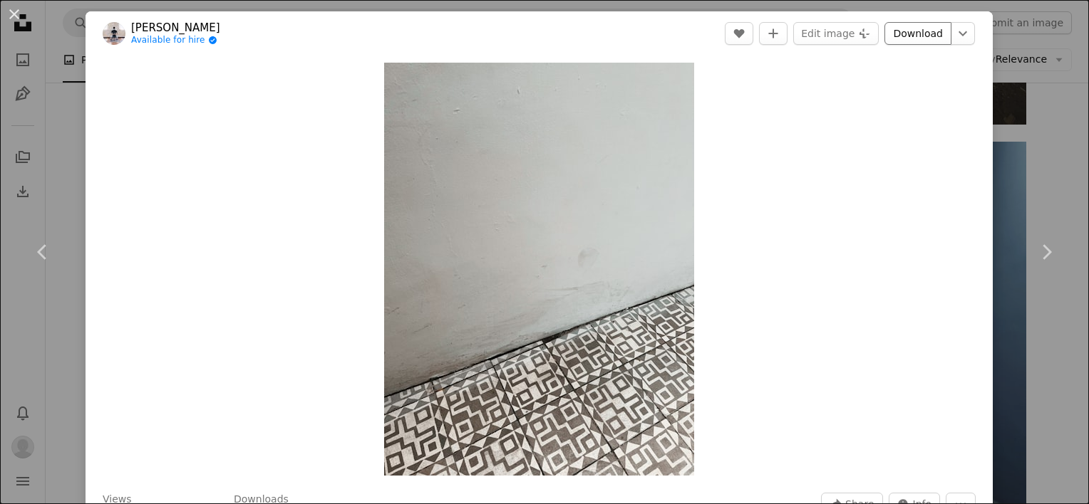
click at [901, 33] on link "Download" at bounding box center [917, 33] width 67 height 23
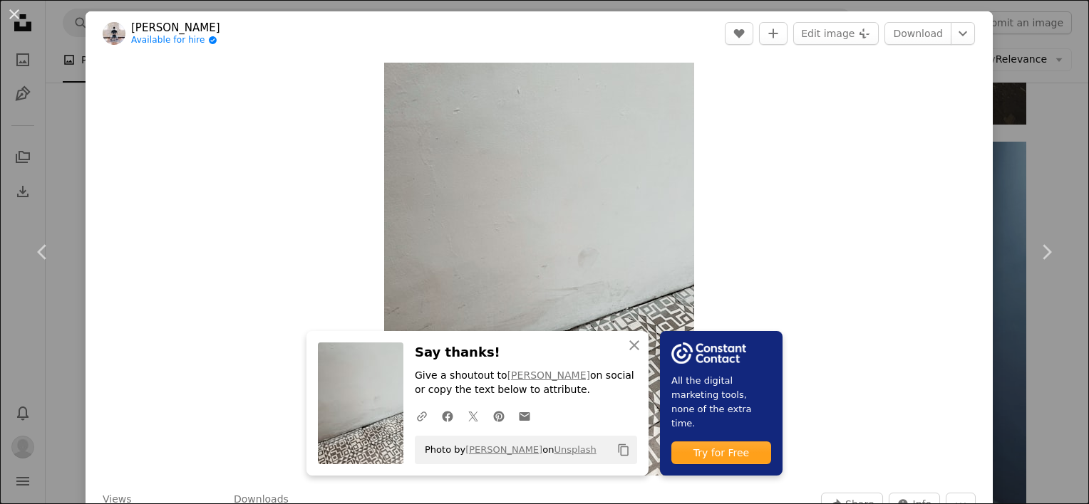
click at [1028, 147] on div "An X shape Chevron left Chevron right An X shape Close Say thanks! Give a shout…" at bounding box center [544, 252] width 1089 height 504
